Goal: Task Accomplishment & Management: Complete application form

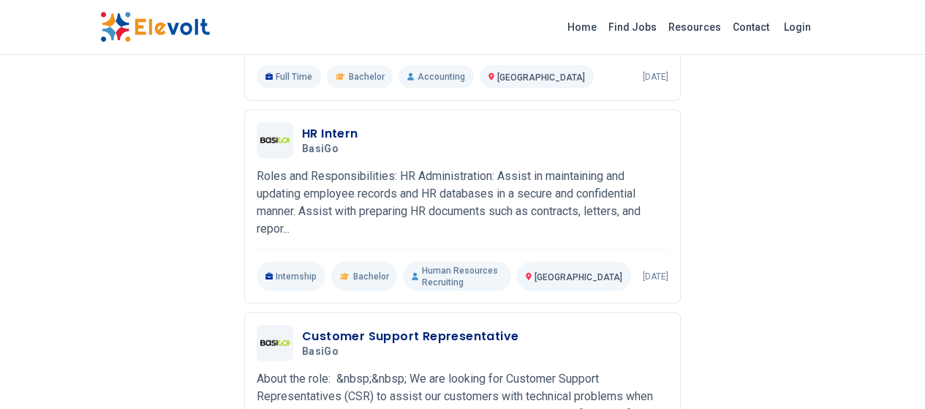
scroll to position [1755, 0]
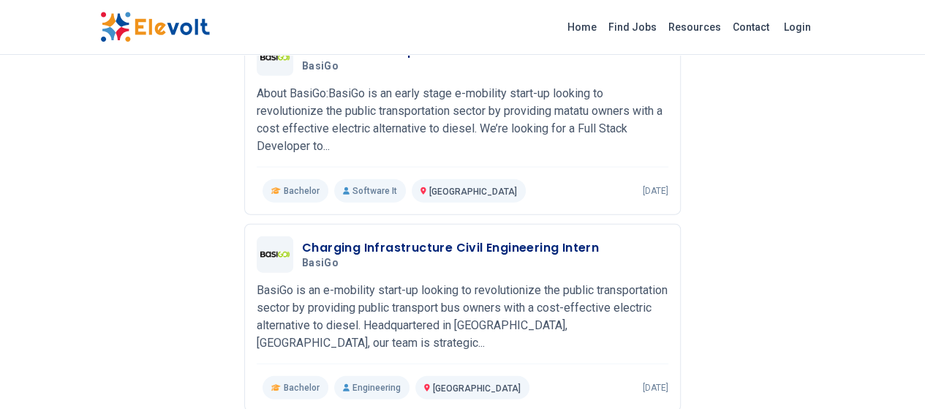
scroll to position [1942, 0]
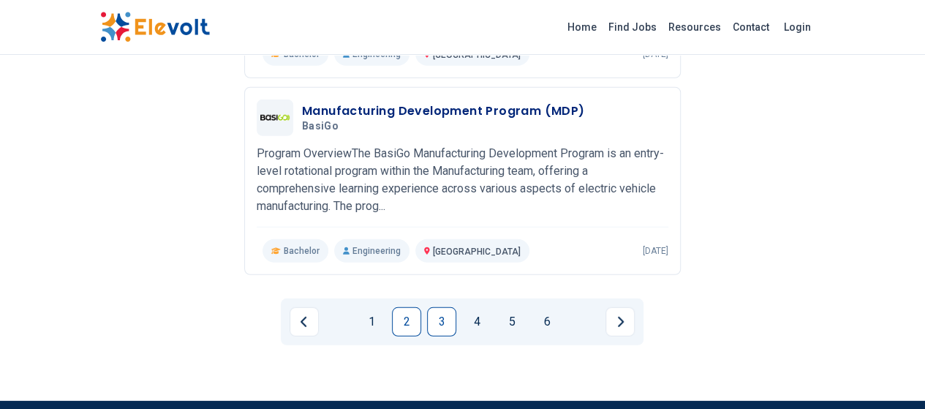
click at [448, 307] on link "3" at bounding box center [441, 321] width 29 height 29
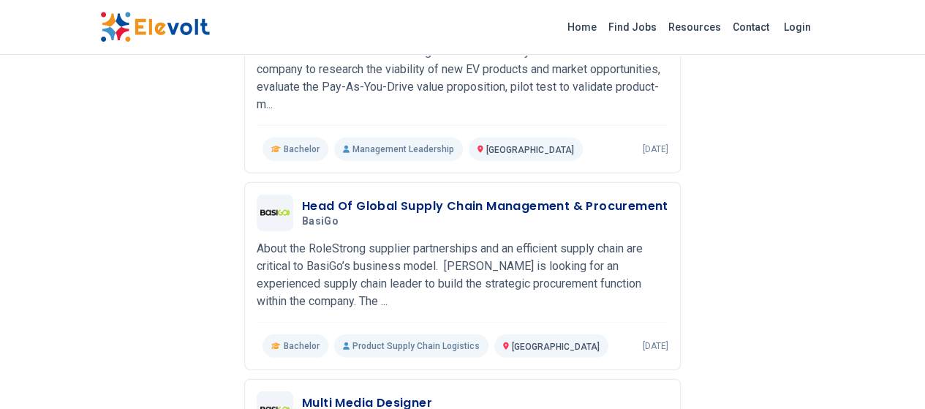
scroll to position [1723, 0]
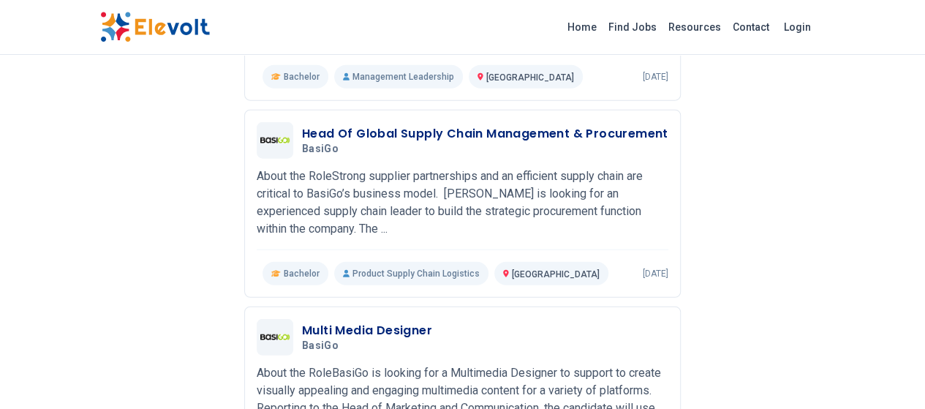
click at [100, 23] on img at bounding box center [155, 27] width 110 height 31
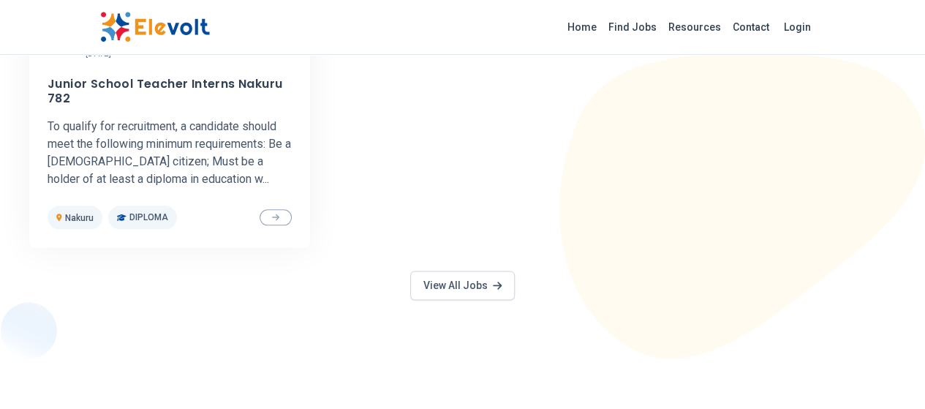
scroll to position [878, 0]
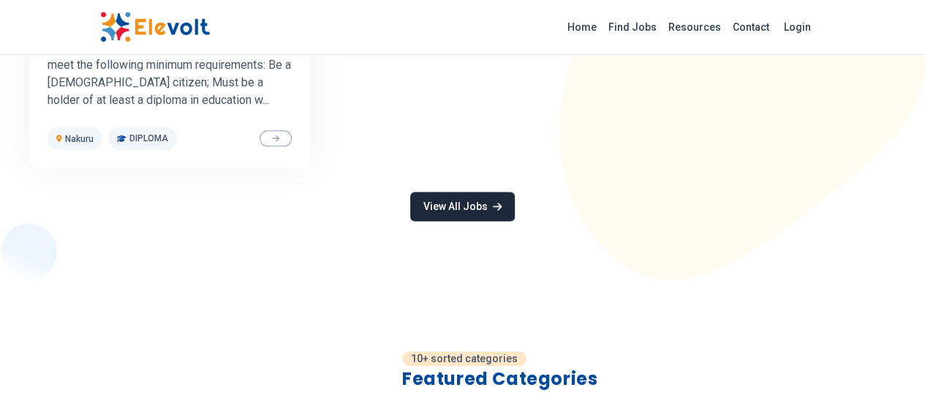
click at [472, 202] on link "View All Jobs" at bounding box center [462, 206] width 104 height 29
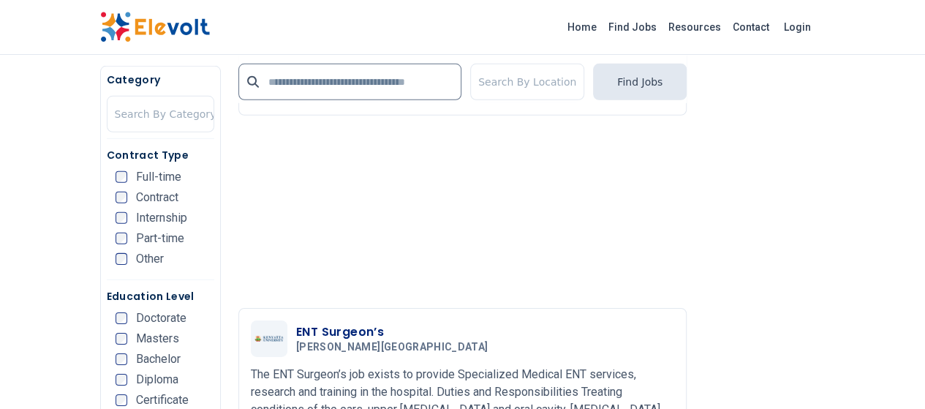
scroll to position [2194, 0]
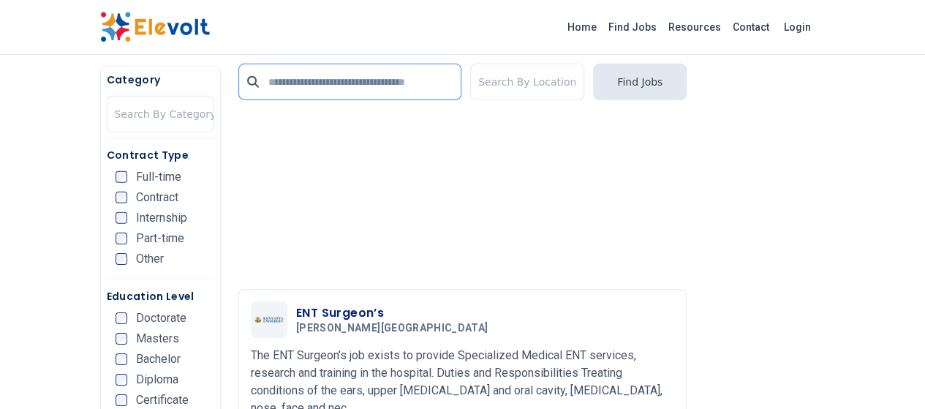
click at [339, 85] on input "text" at bounding box center [349, 82] width 223 height 37
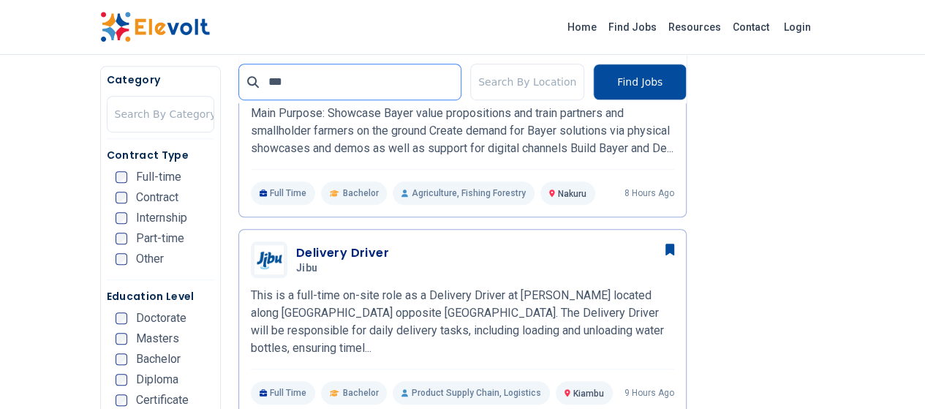
scroll to position [0, 0]
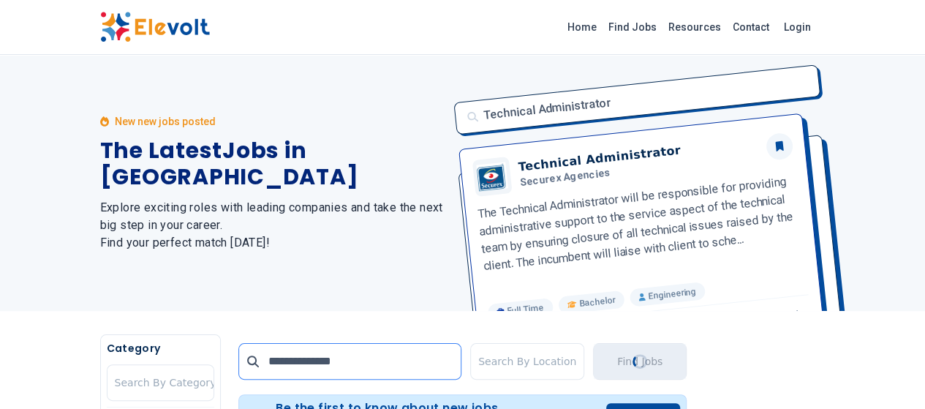
type input "**********"
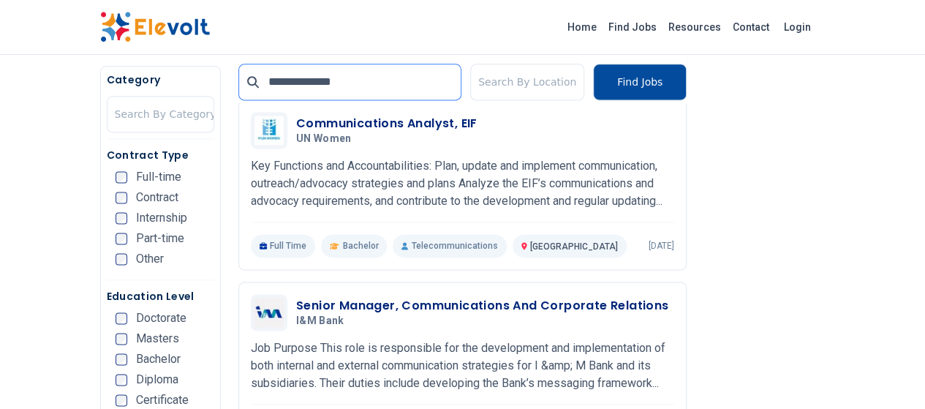
scroll to position [1024, 0]
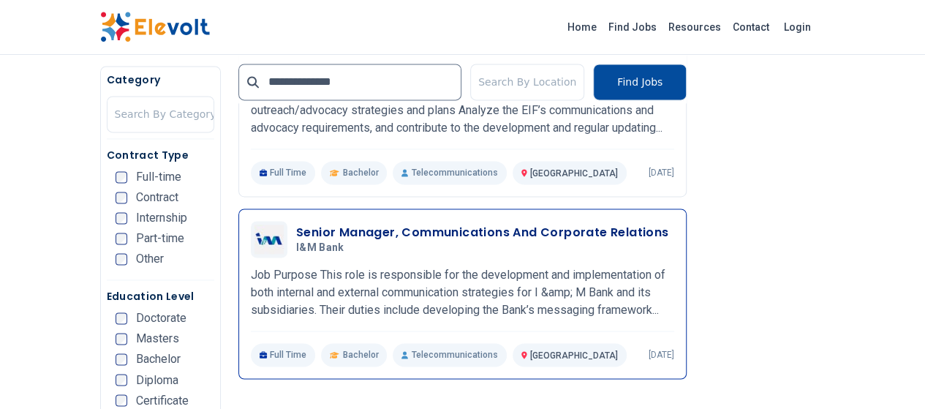
click at [567, 224] on h3 "Senior Manager, Communications And Corporate Relations" at bounding box center [482, 233] width 373 height 18
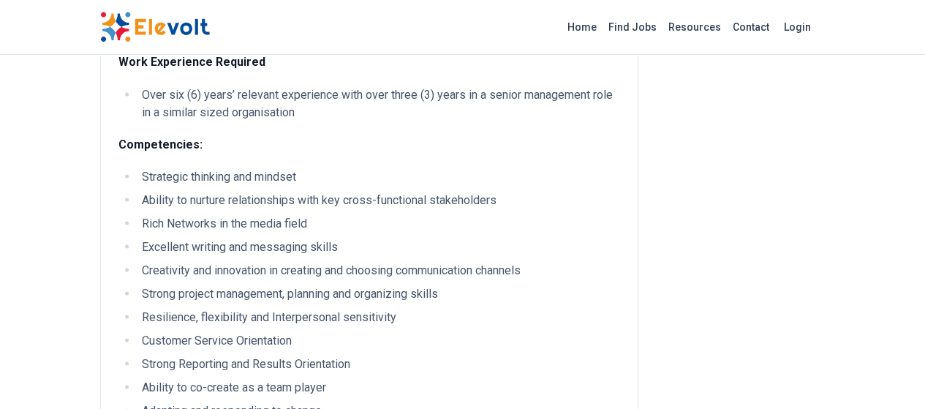
scroll to position [1463, 0]
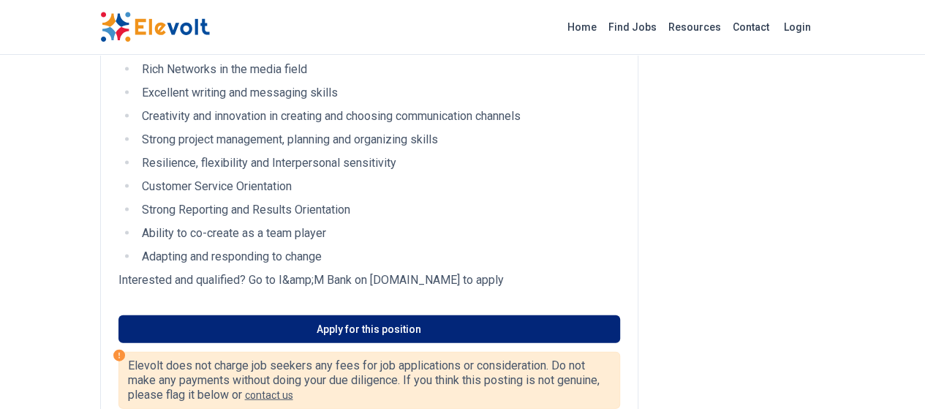
click at [352, 315] on link "Apply for this position" at bounding box center [369, 329] width 502 height 28
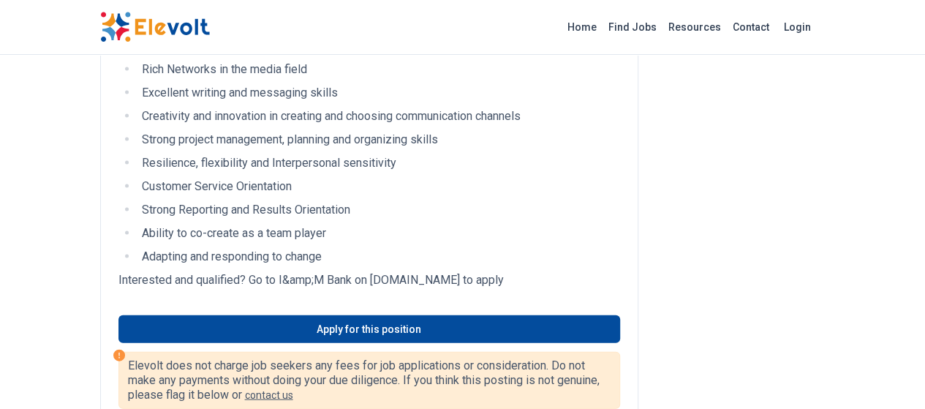
click at [100, 20] on img at bounding box center [155, 27] width 110 height 31
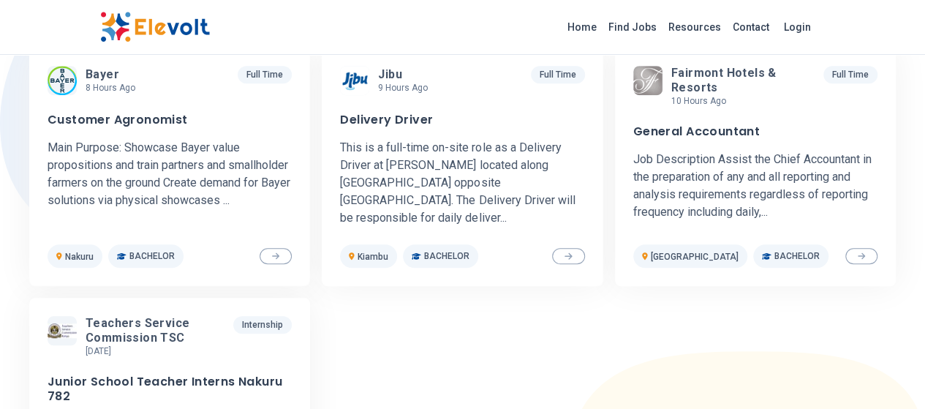
scroll to position [366, 0]
